Goal: Check status: Check status

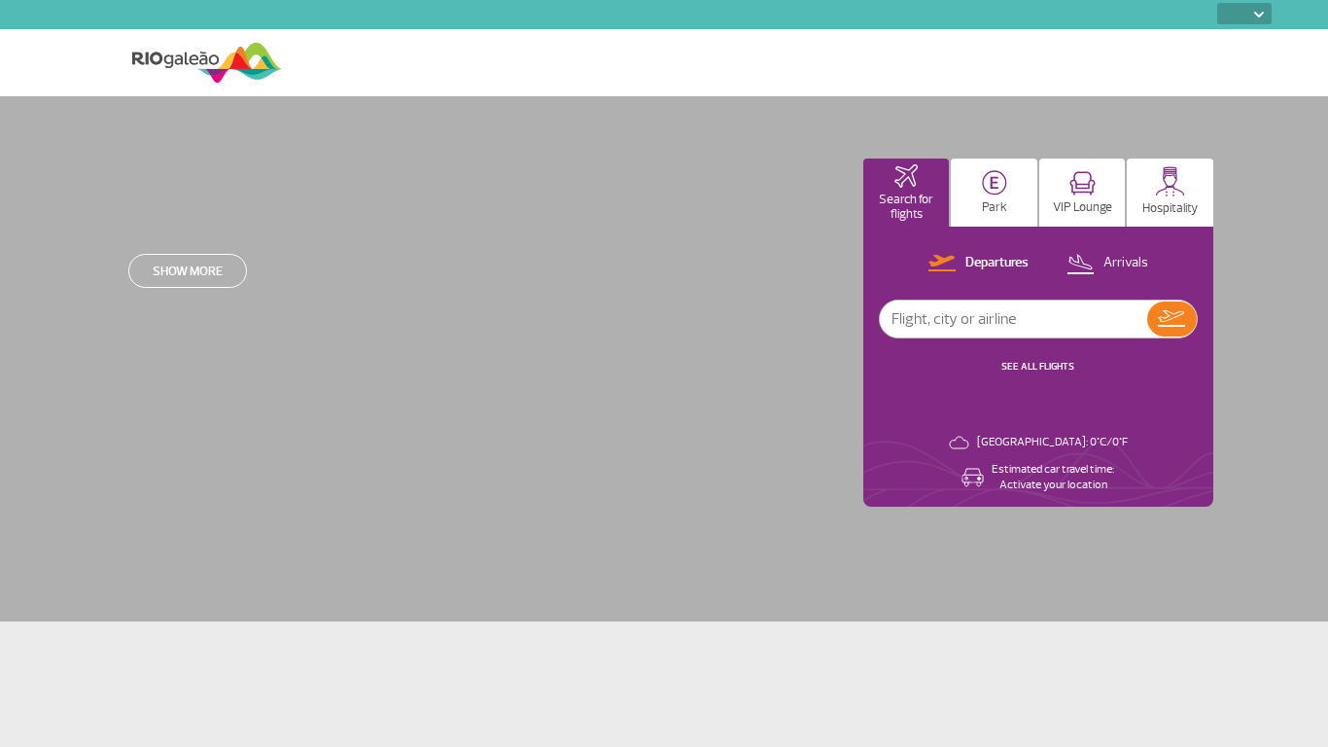
select select
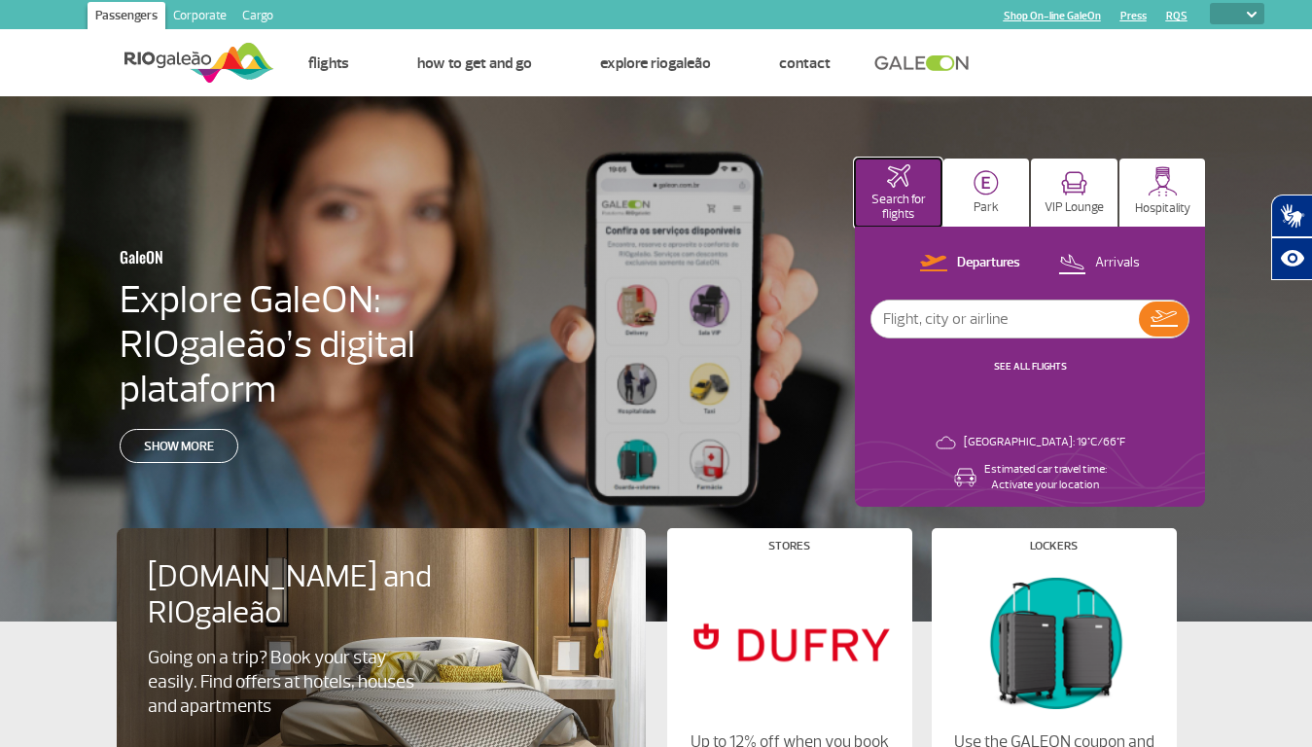
click at [897, 193] on p "Search for flights" at bounding box center [897, 207] width 67 height 29
click at [986, 193] on img at bounding box center [985, 182] width 25 height 25
click at [1073, 193] on img at bounding box center [1074, 183] width 26 height 24
click at [1162, 193] on img at bounding box center [1162, 181] width 30 height 30
click at [970, 263] on p "Departures" at bounding box center [988, 263] width 63 height 18
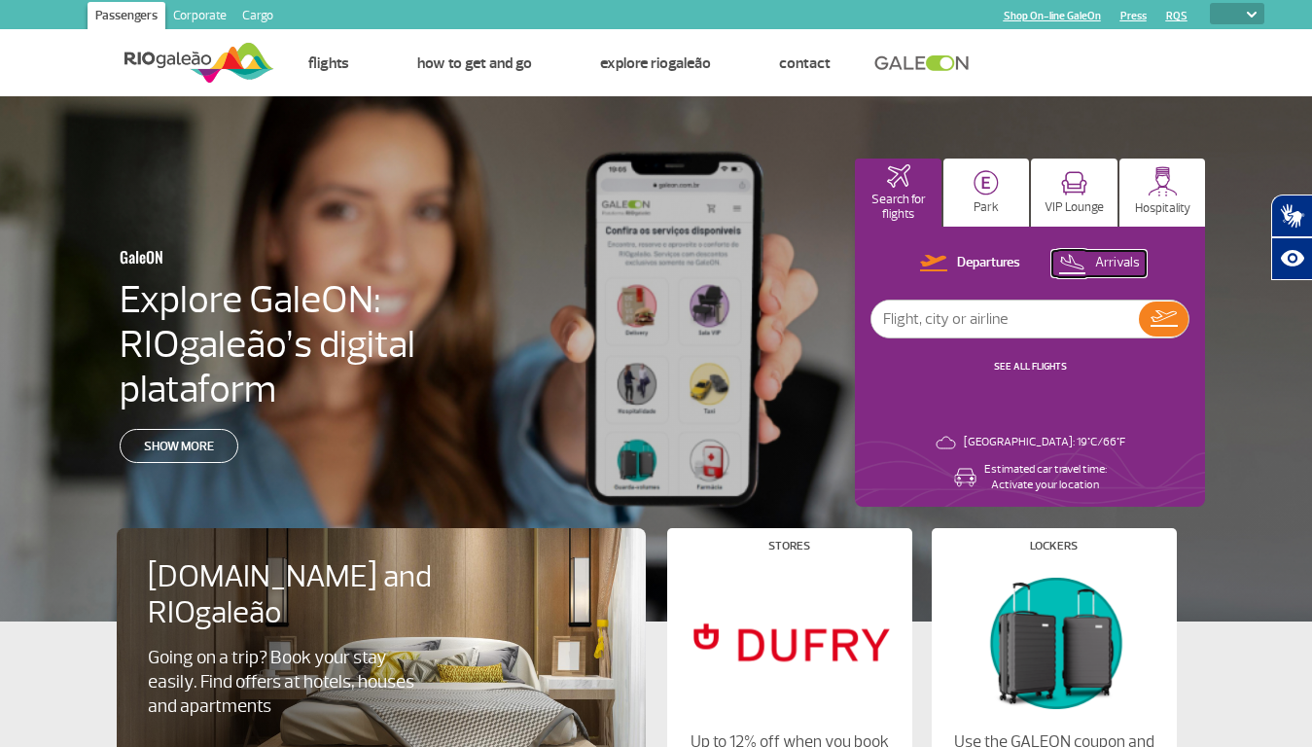
click at [1100, 263] on p "Arrivals" at bounding box center [1117, 263] width 45 height 18
click at [1163, 319] on img at bounding box center [1163, 318] width 27 height 17
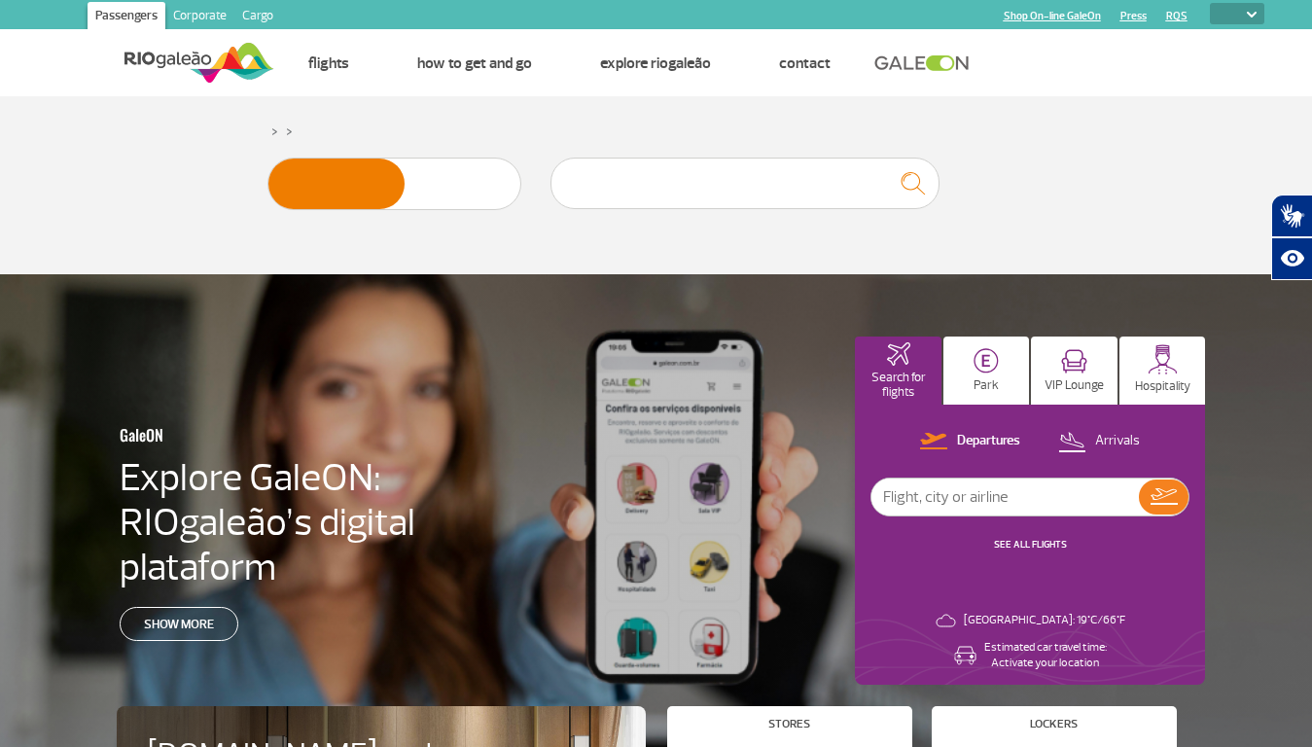
click at [1291, 216] on icon "Abrir tradutor de língua de sinais." at bounding box center [1292, 215] width 31 height 31
